Goal: Task Accomplishment & Management: Manage account settings

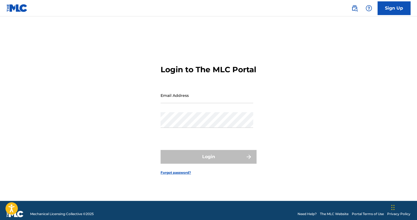
type input "[EMAIL_ADDRESS][DOMAIN_NAME]"
click at [194, 158] on div "Login" at bounding box center [209, 157] width 96 height 14
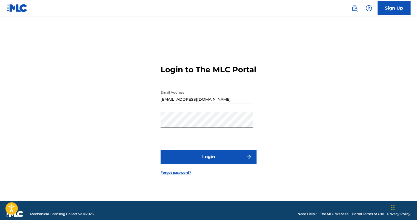
click at [194, 160] on button "Login" at bounding box center [209, 157] width 96 height 14
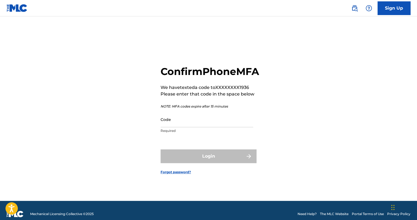
click at [195, 126] on input "Code" at bounding box center [207, 120] width 93 height 16
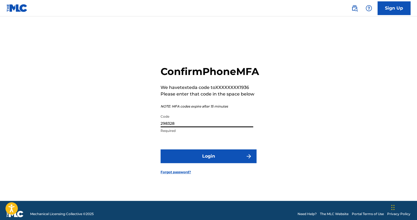
type input "298328"
click at [161, 150] on button "Login" at bounding box center [209, 157] width 96 height 14
